Goal: Book appointment/travel/reservation

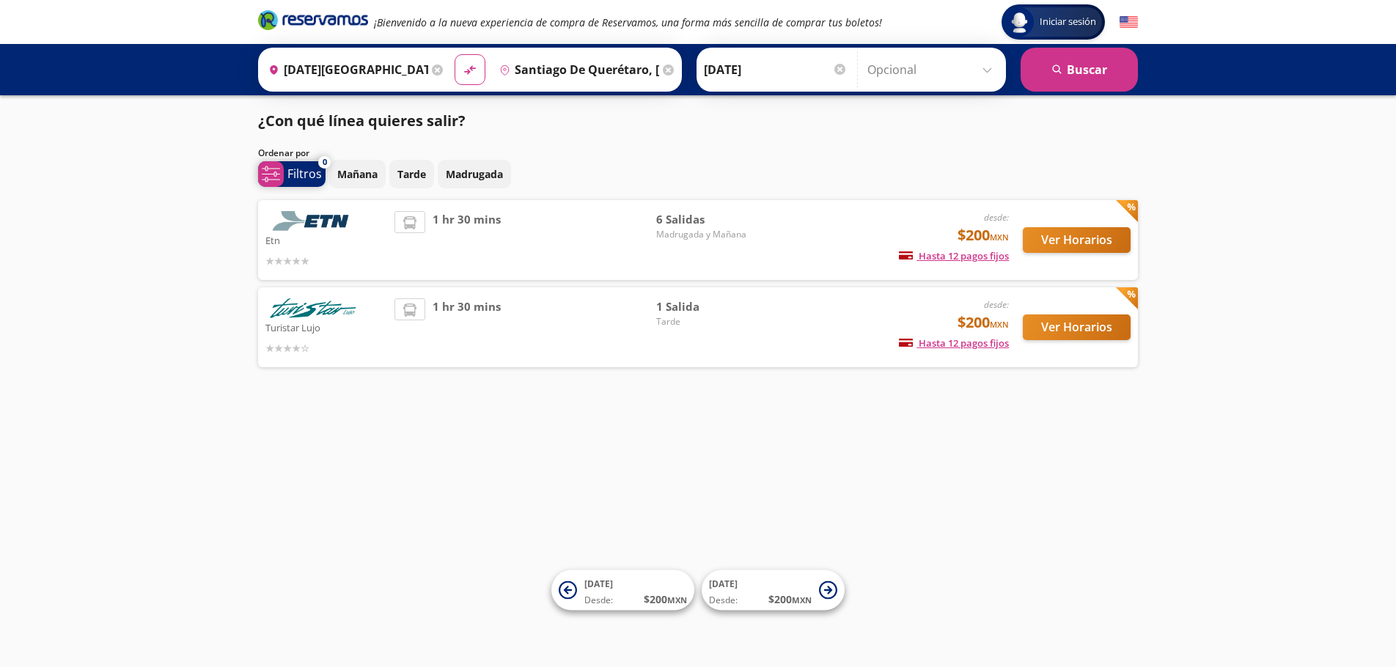
click at [304, 171] on p "Filtros" at bounding box center [304, 174] width 34 height 18
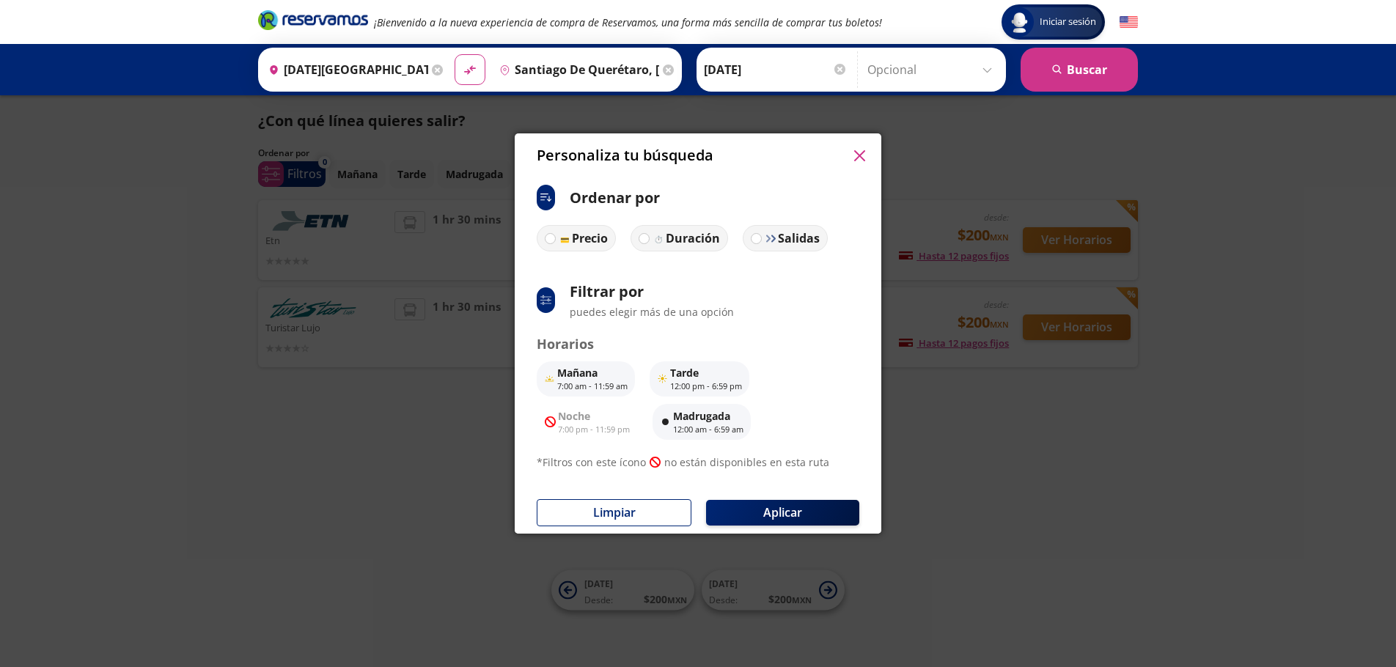
click at [539, 202] on div "ci:sort-ascending" at bounding box center [546, 198] width 18 height 26
click at [540, 292] on div "ci:sort-ascending Ordenar por Precio Duración Salidas system-uicons:filtering F…" at bounding box center [698, 334] width 367 height 315
click at [537, 295] on div "system-uicons:filtering" at bounding box center [546, 300] width 18 height 26
click at [537, 205] on div "ci:sort-ascending" at bounding box center [546, 198] width 18 height 26
click at [555, 237] on div at bounding box center [550, 238] width 11 height 11
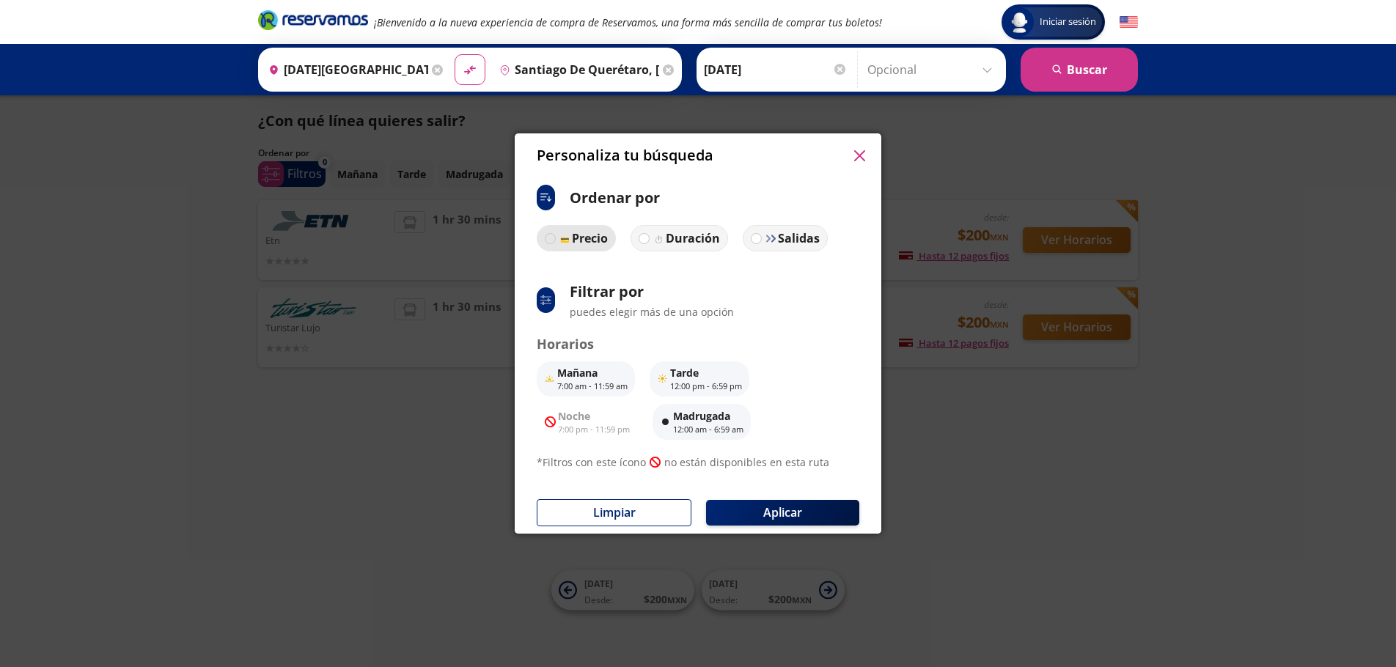
click at [555, 237] on input "Precio" at bounding box center [550, 239] width 10 height 10
radio input "true"
click at [589, 238] on p "Precio" at bounding box center [589, 238] width 37 height 18
click at [554, 238] on input "Precio" at bounding box center [548, 238] width 10 height 10
click at [738, 507] on button "Aplicar" at bounding box center [782, 513] width 153 height 26
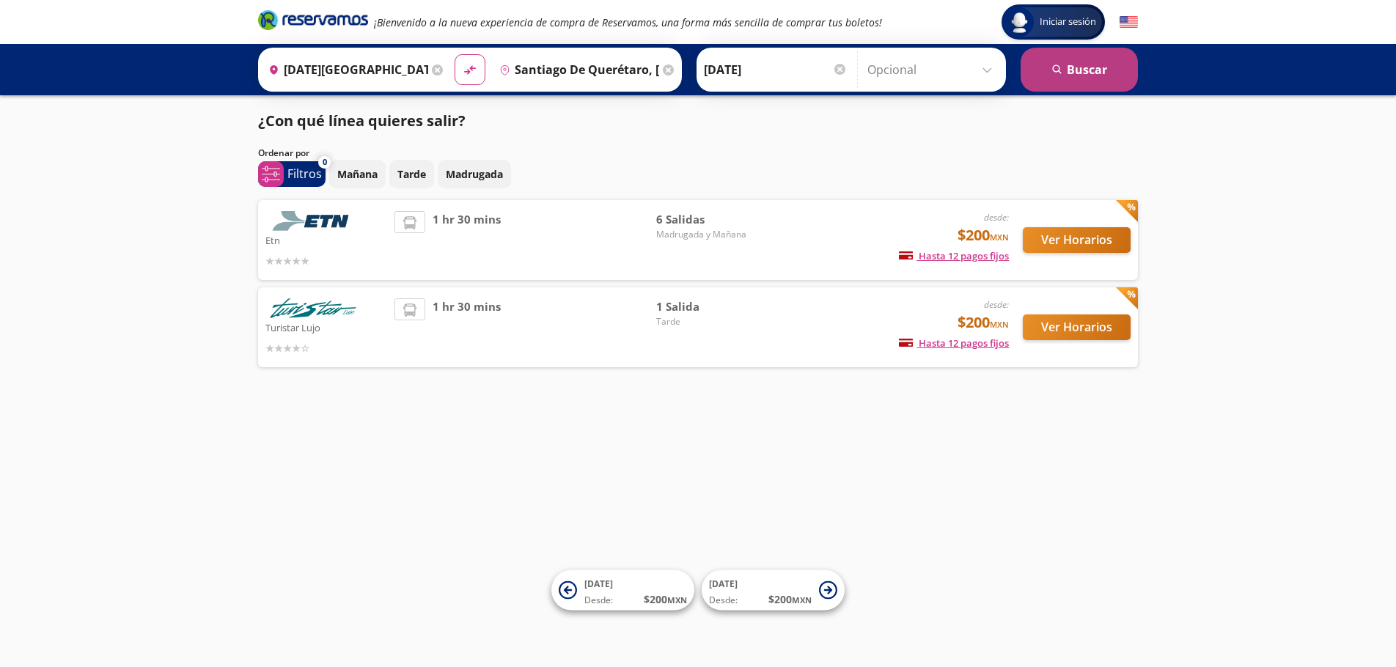
click at [1076, 65] on button "search [GEOGRAPHIC_DATA]" at bounding box center [1079, 70] width 117 height 44
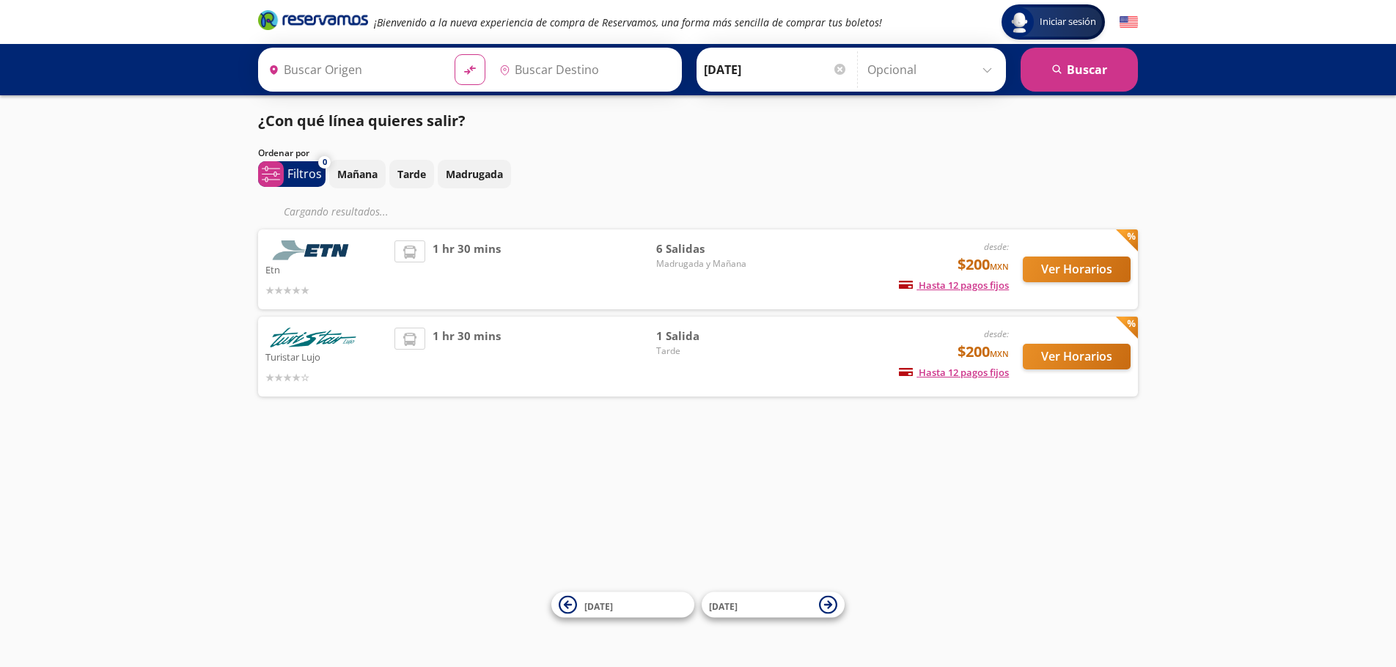
type input "[DATE][GEOGRAPHIC_DATA][PERSON_NAME], [GEOGRAPHIC_DATA]"
type input "Santiago de Querétaro, [GEOGRAPHIC_DATA]"
